Goal: Transaction & Acquisition: Obtain resource

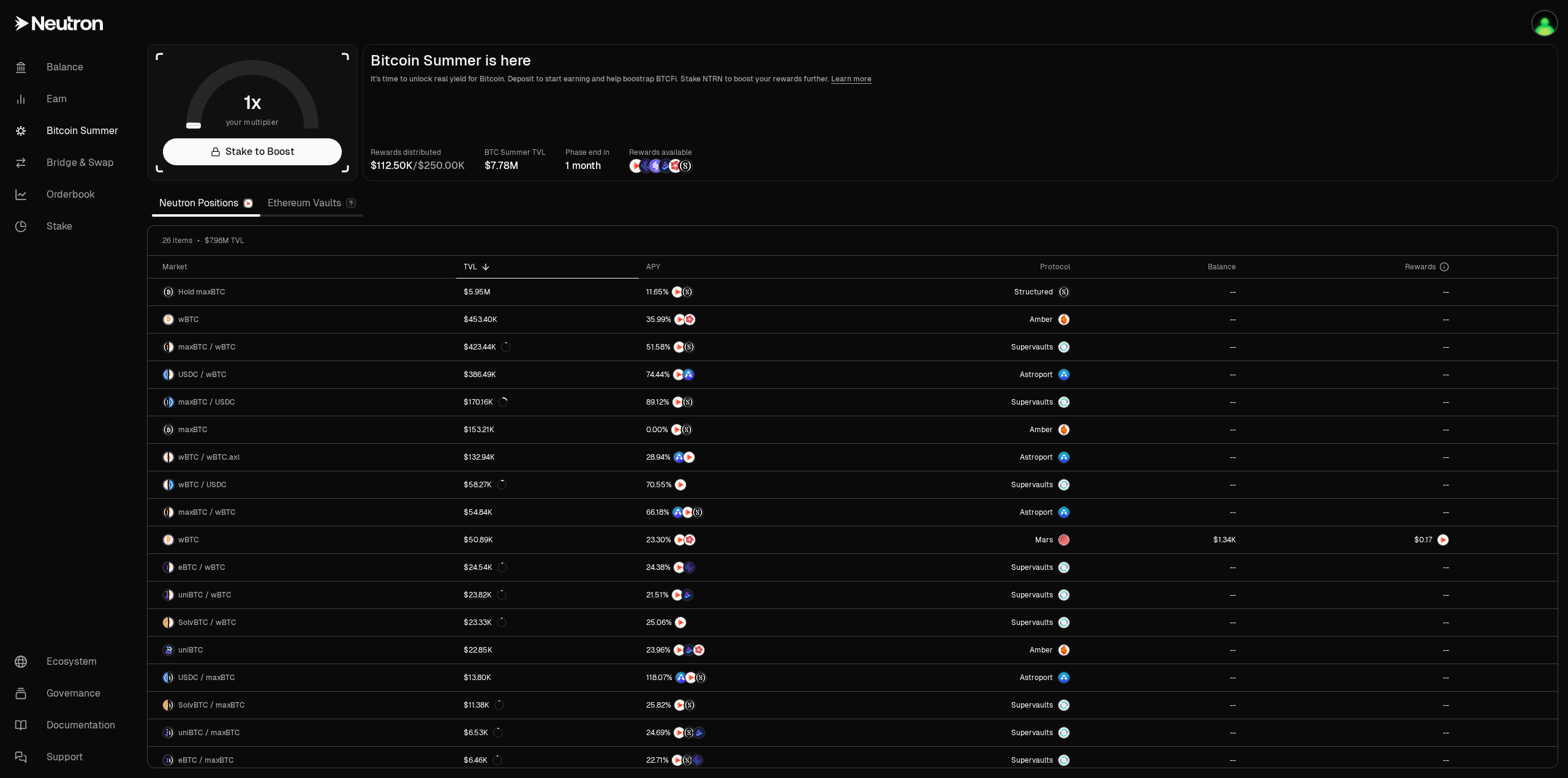
click at [1108, 78] on p "It's time to unlock real yield for Bitcoin. Deposit to start earning and help b…" at bounding box center [960, 79] width 1179 height 12
click at [1346, 98] on main "Bitcoin Summer is here It's time to unlock real yield for Bitcoin. Deposit to s…" at bounding box center [960, 112] width 1195 height 137
